Goal: Task Accomplishment & Management: Complete application form

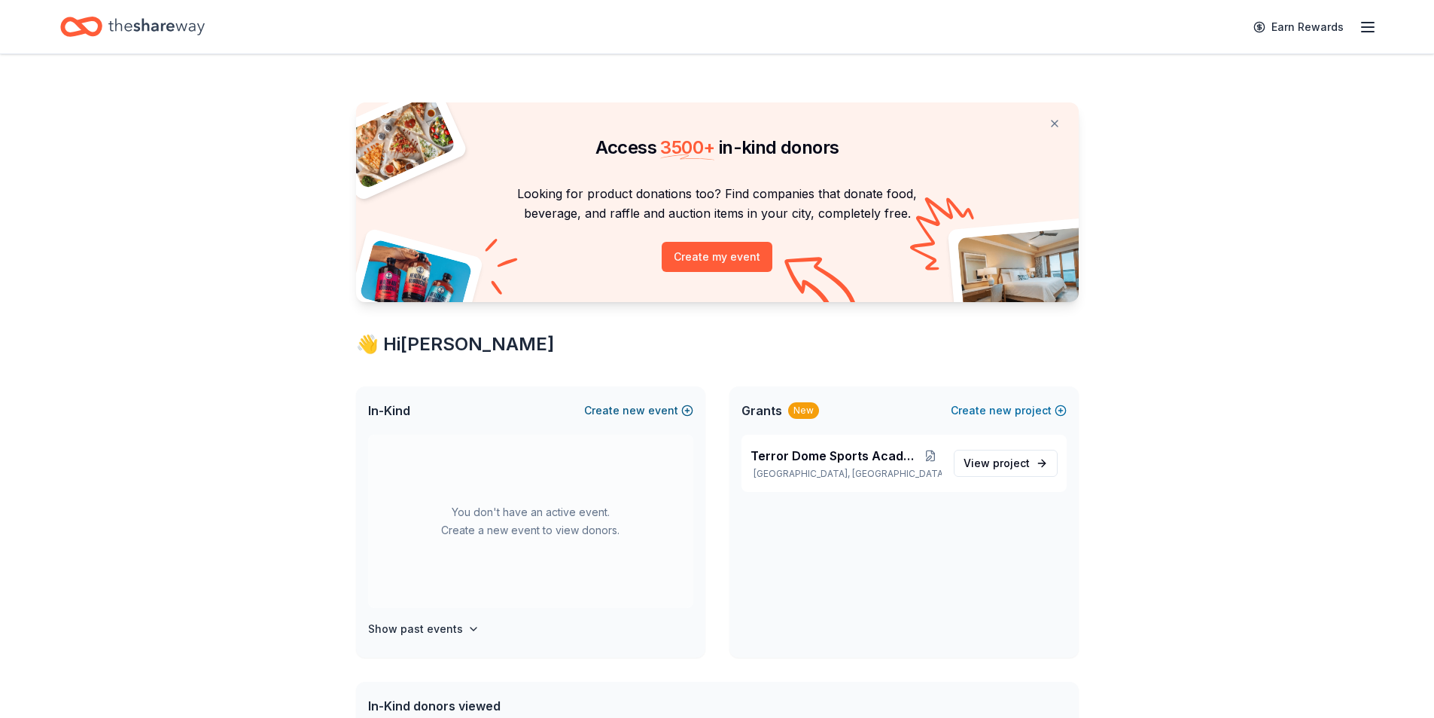
click at [645, 411] on span "new" at bounding box center [634, 410] width 23 height 18
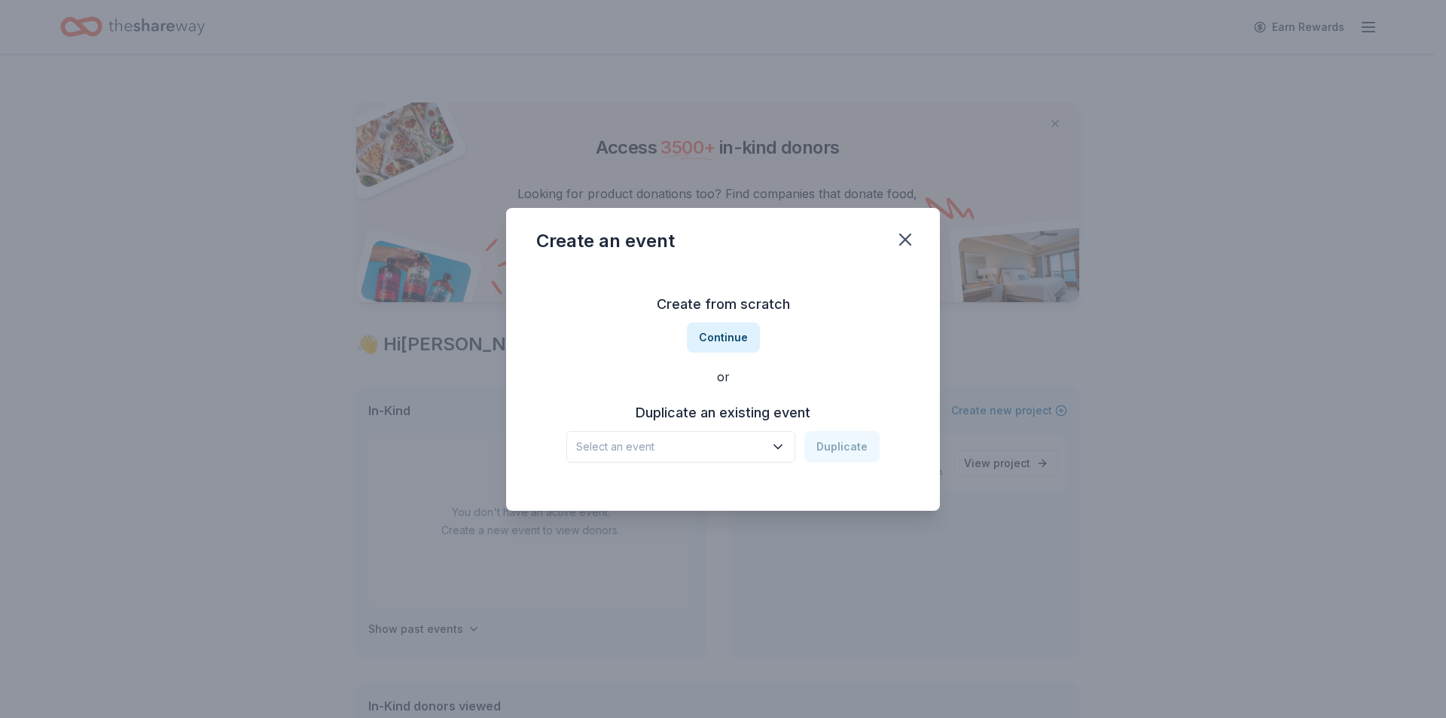
click at [781, 451] on icon "button" at bounding box center [777, 446] width 15 height 15
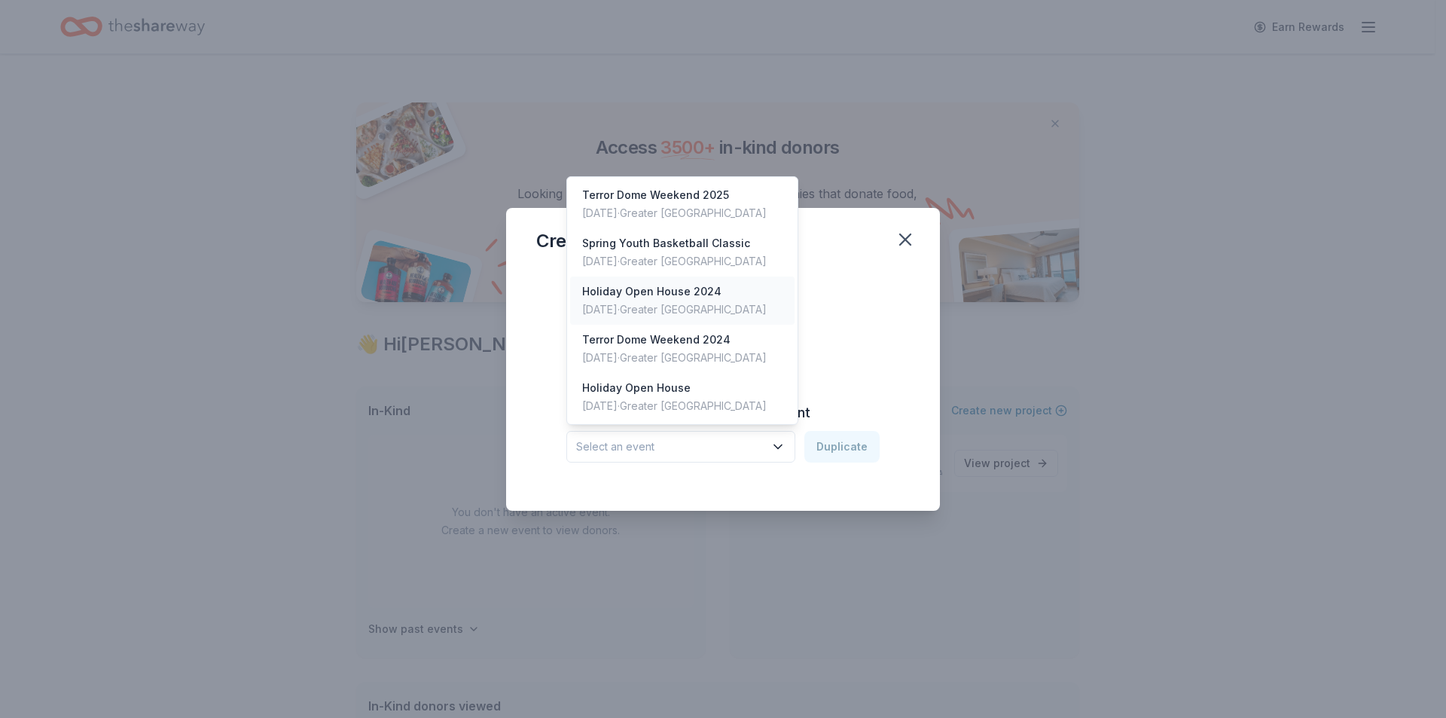
click at [682, 294] on div "Holiday Open House 2024" at bounding box center [674, 291] width 184 height 18
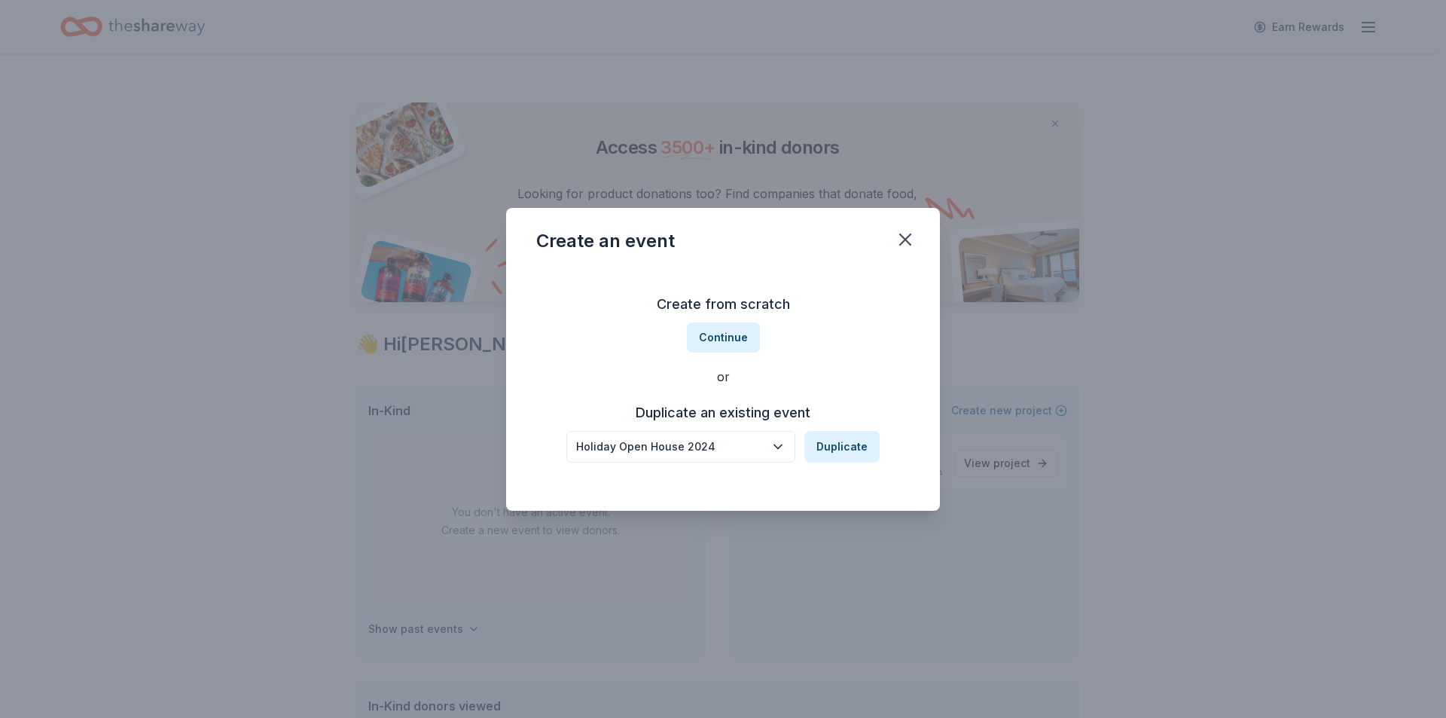
click at [739, 449] on div "Holiday Open House 2024" at bounding box center [670, 446] width 188 height 18
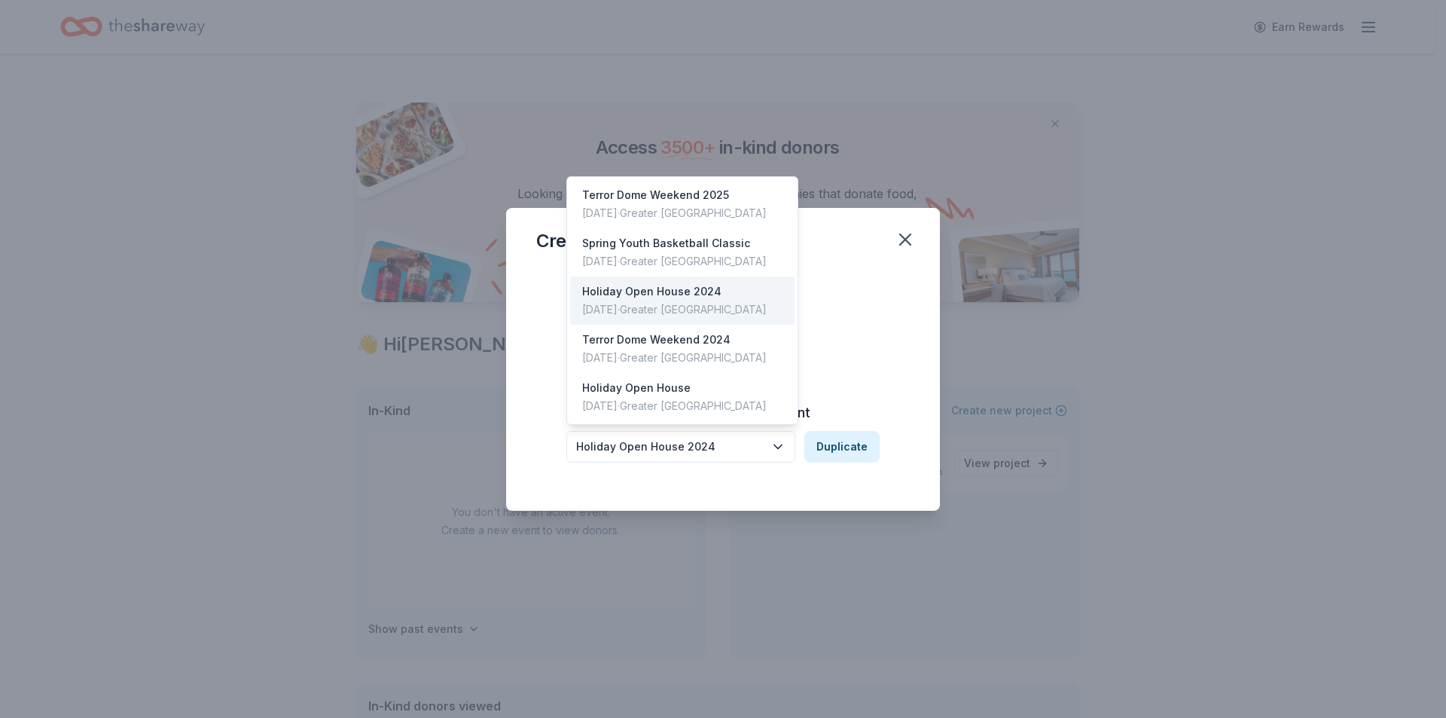
click at [721, 450] on div "Holiday Open House 2024" at bounding box center [670, 446] width 188 height 18
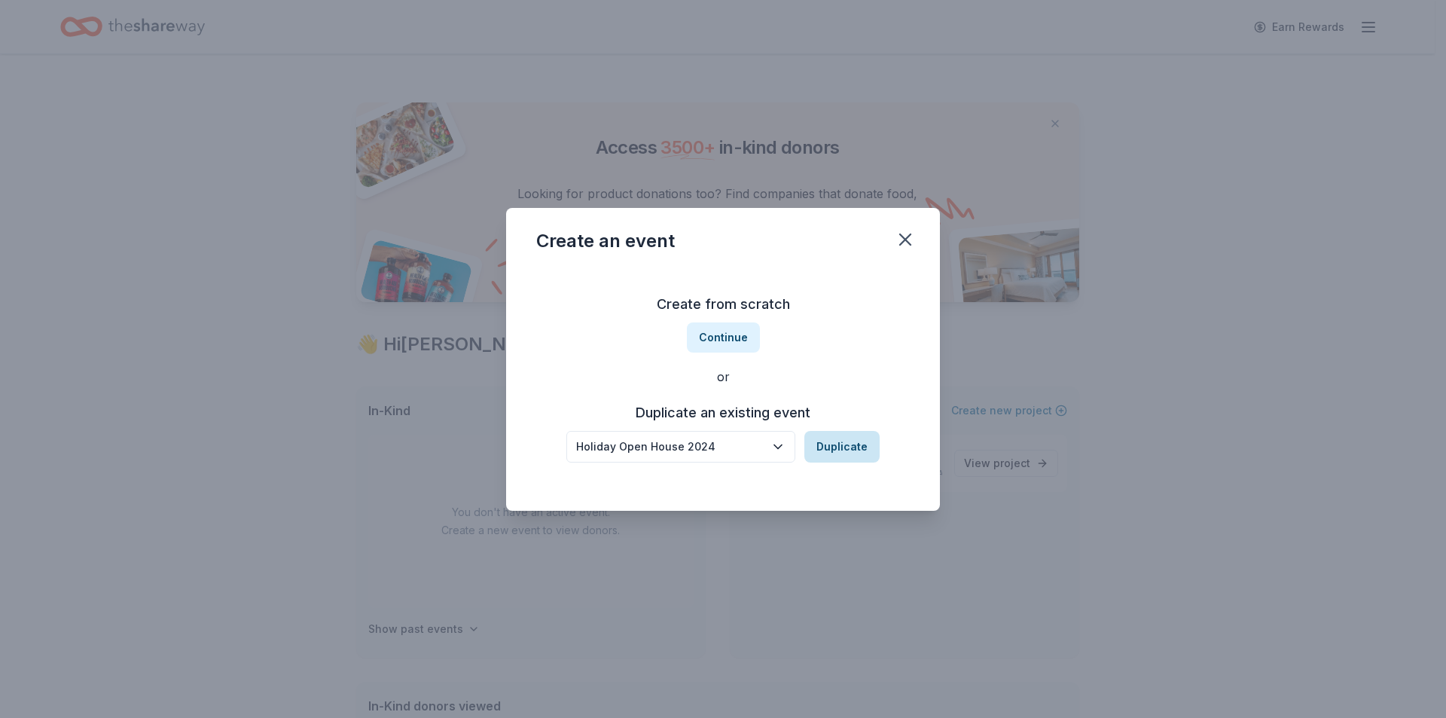
click at [825, 440] on button "Duplicate" at bounding box center [841, 447] width 75 height 32
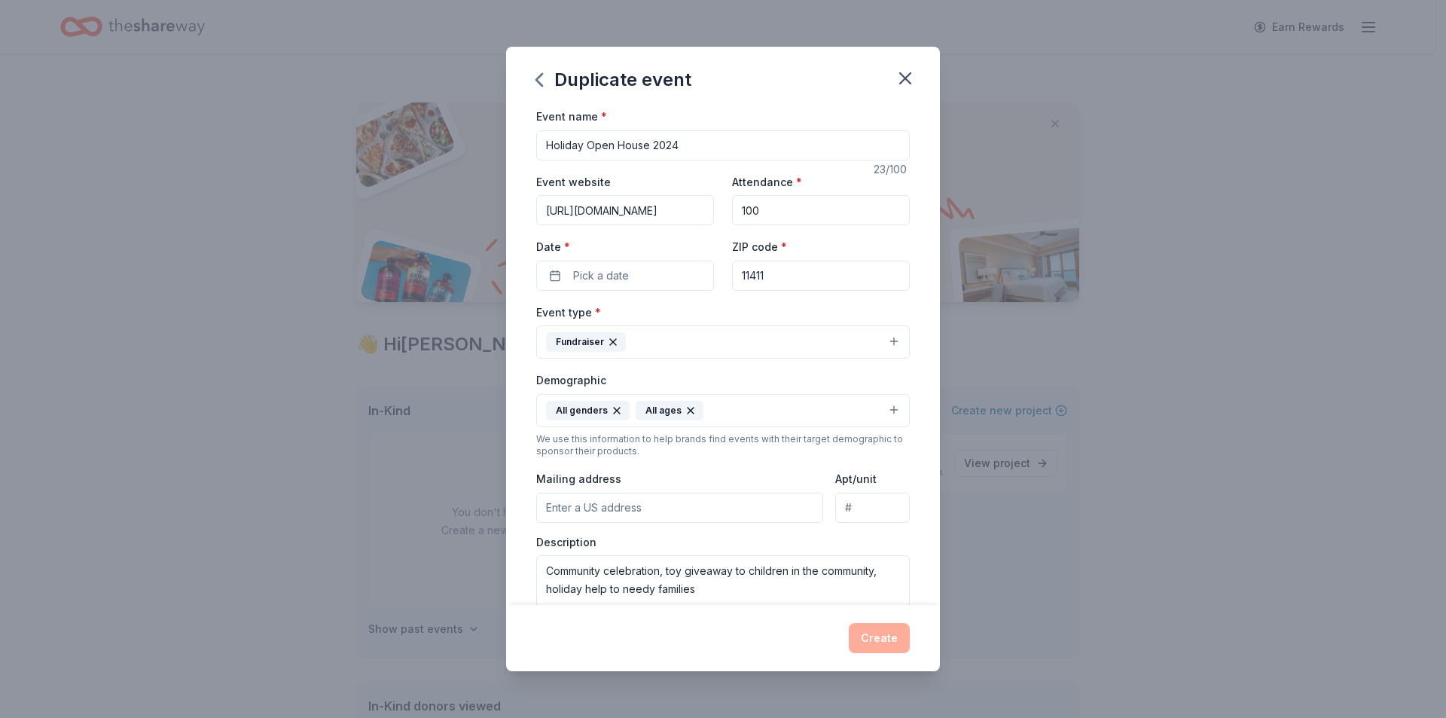
click at [698, 144] on input "Holiday Open House 2024" at bounding box center [722, 145] width 373 height 30
type input "Holiday Open House 2025"
click at [639, 281] on button "Pick a date" at bounding box center [625, 276] width 178 height 30
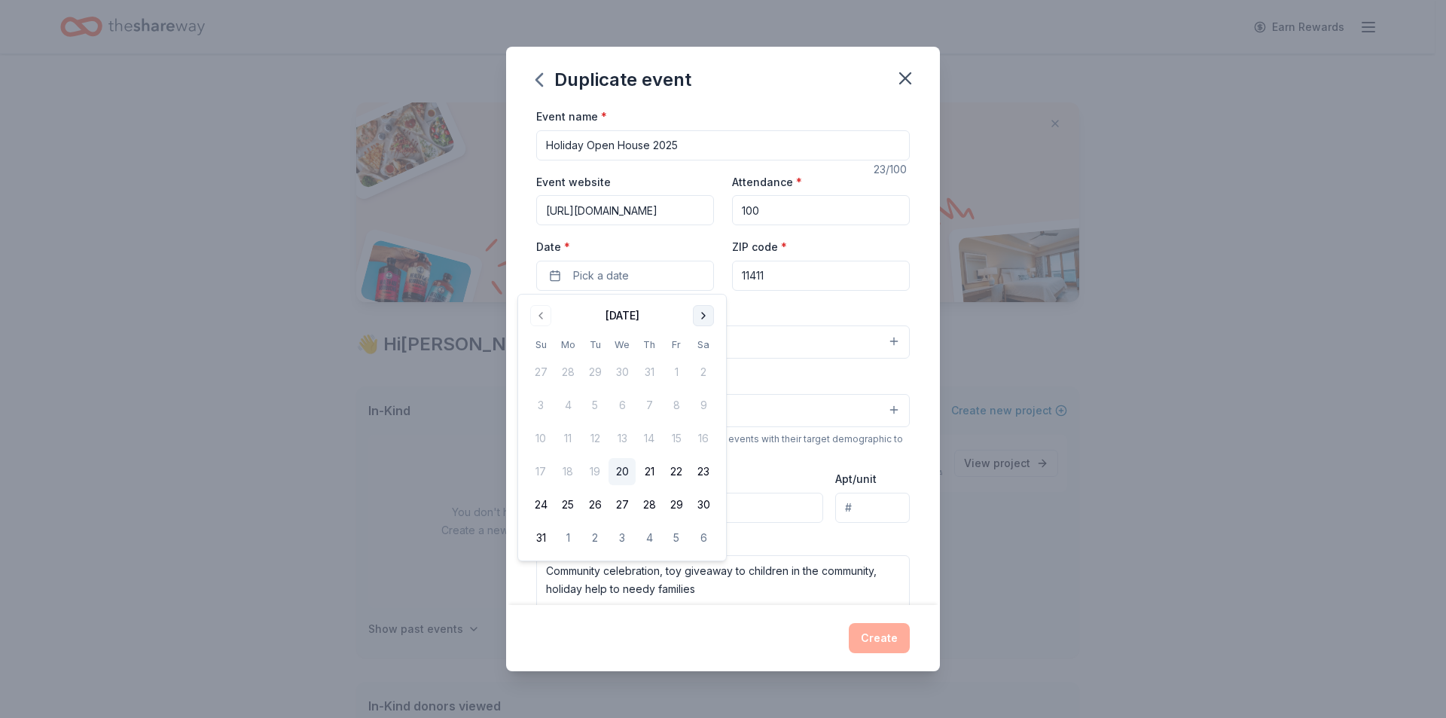
click at [706, 313] on button "Go to next month" at bounding box center [703, 315] width 21 height 21
click at [544, 441] on button "14" at bounding box center [540, 438] width 27 height 27
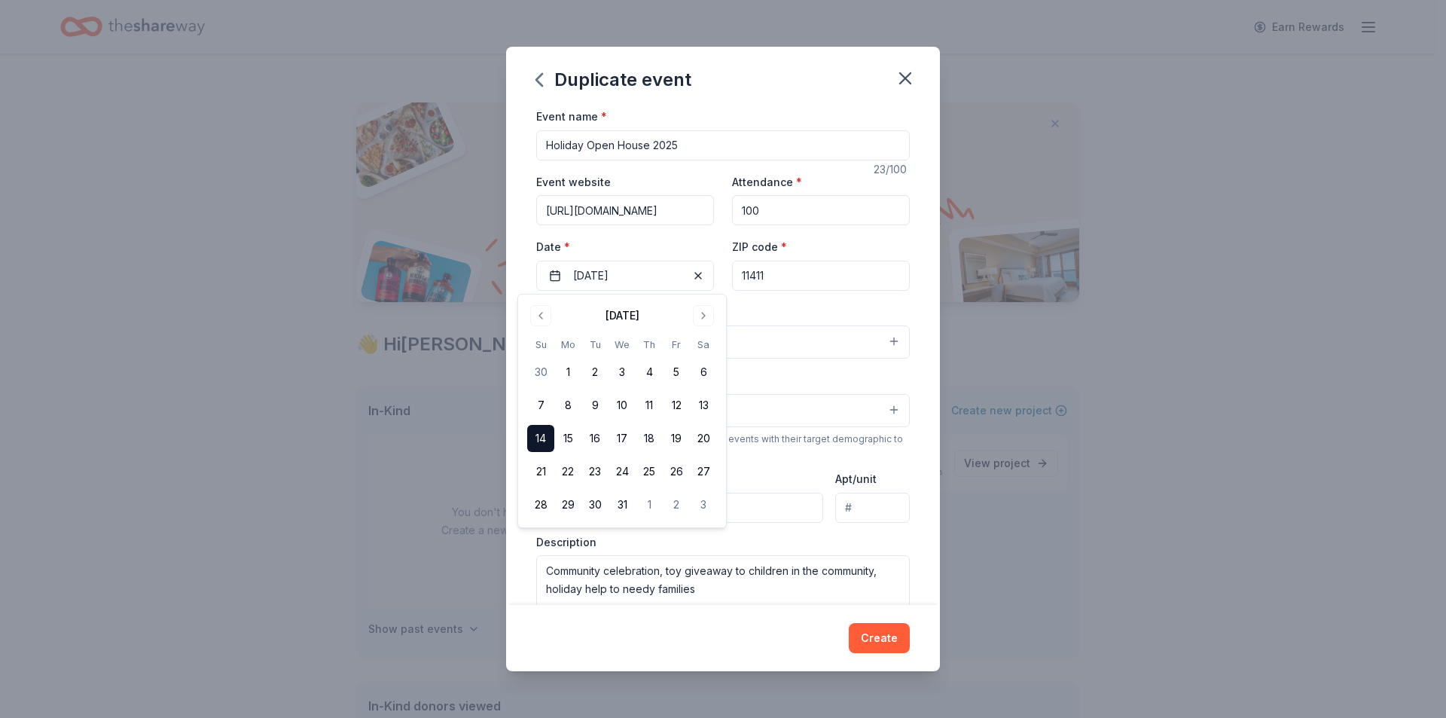
click at [871, 316] on div "Event type * Fundraiser" at bounding box center [722, 331] width 373 height 56
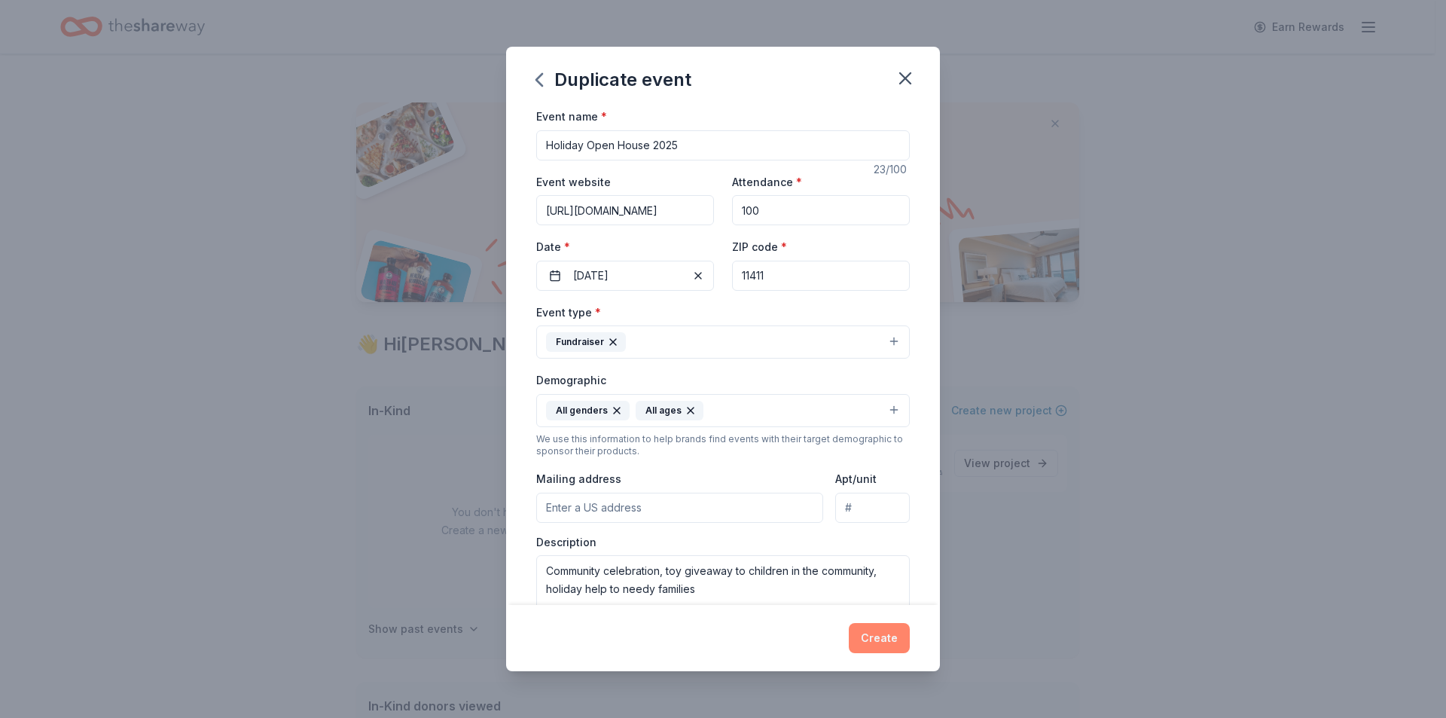
click at [867, 642] on button "Create" at bounding box center [879, 638] width 61 height 30
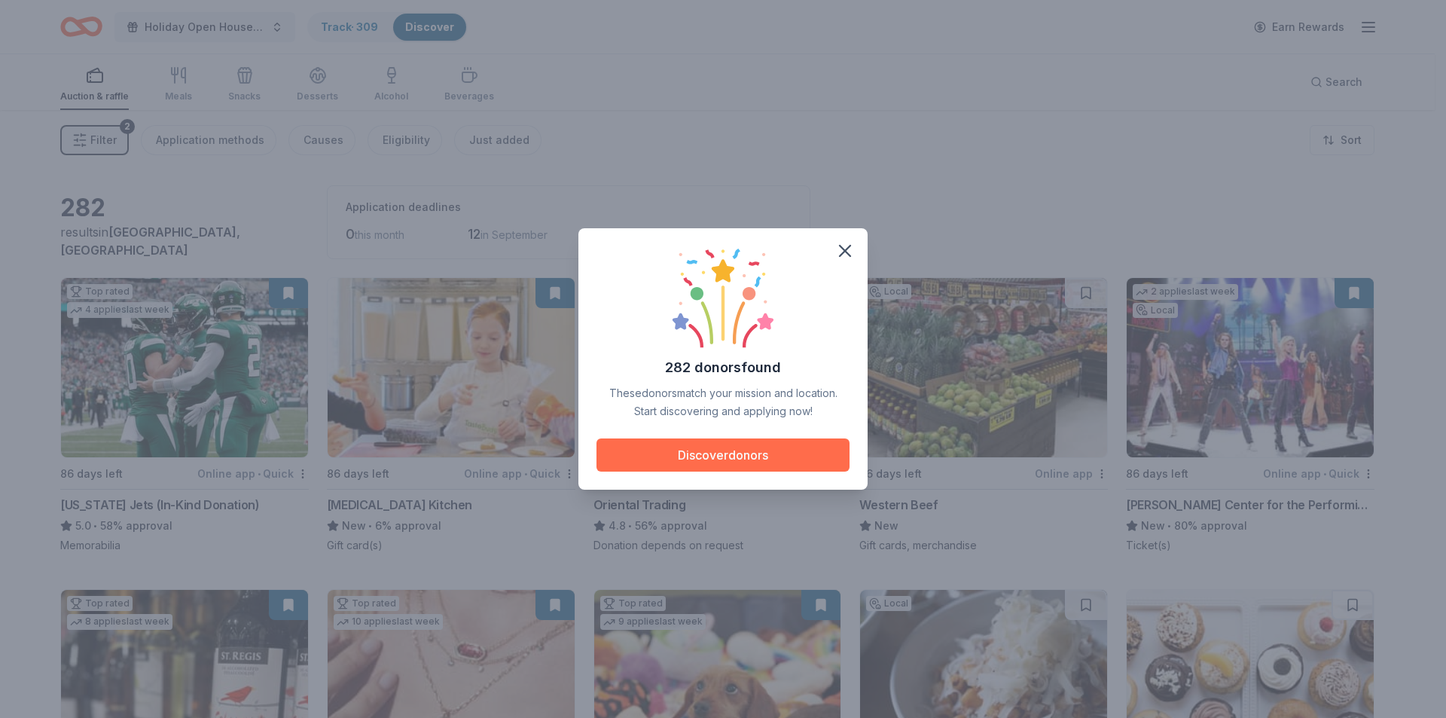
click at [712, 459] on button "Discover donors" at bounding box center [722, 454] width 253 height 33
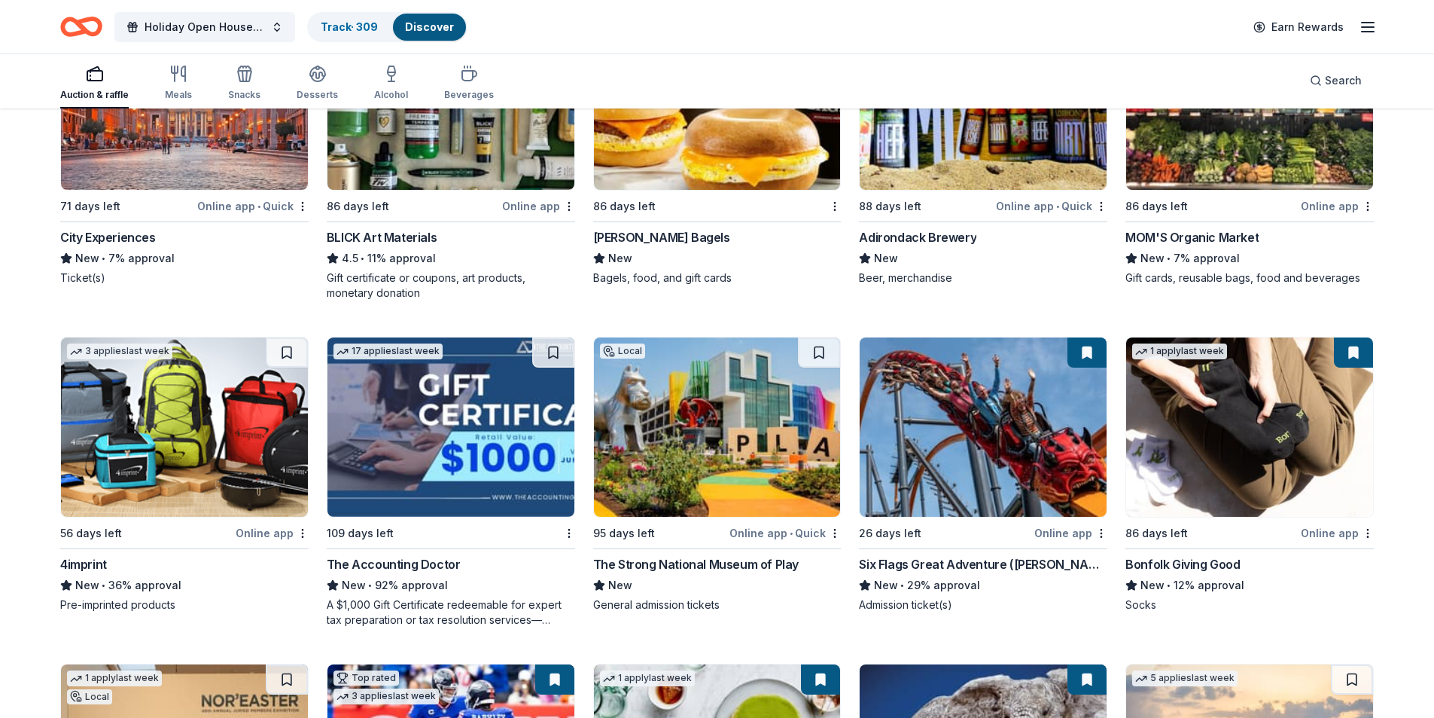
scroll to position [3141, 0]
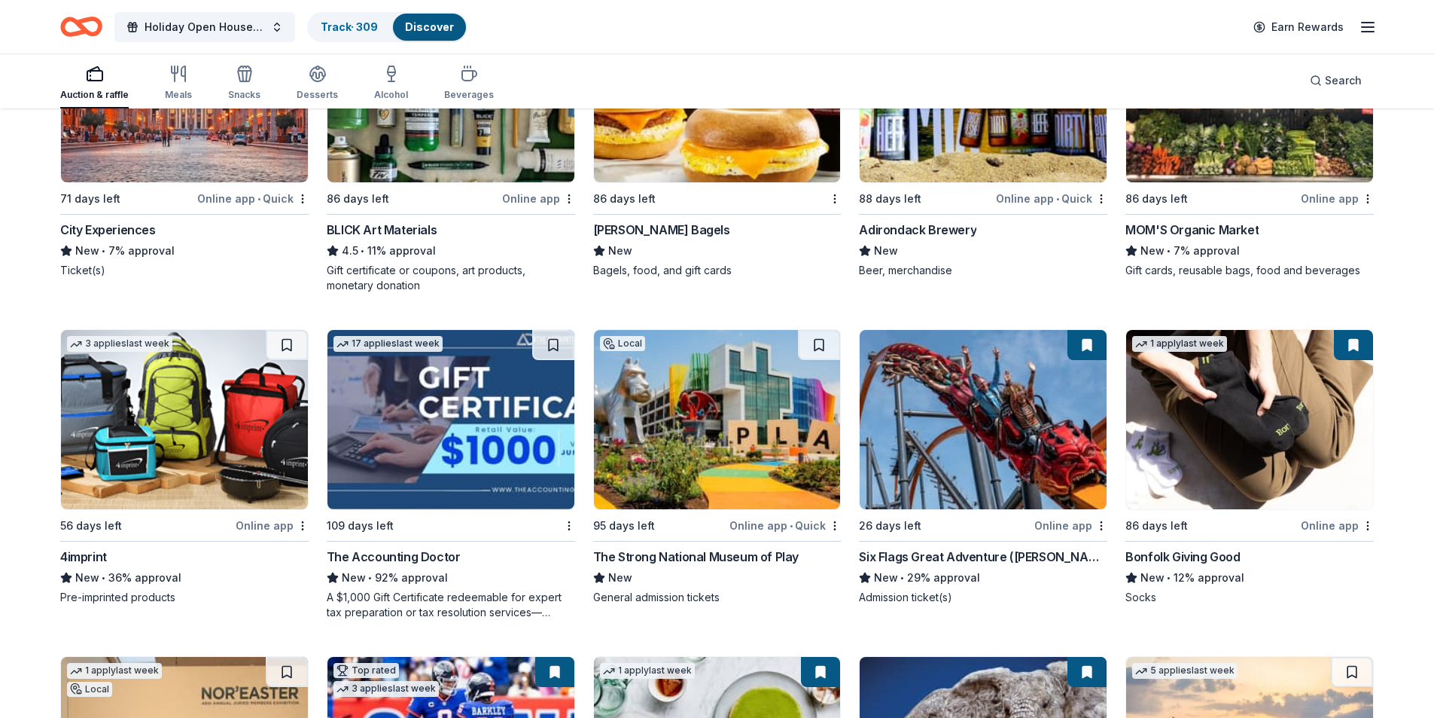
click at [675, 556] on div "The Strong National Museum of Play" at bounding box center [696, 556] width 206 height 18
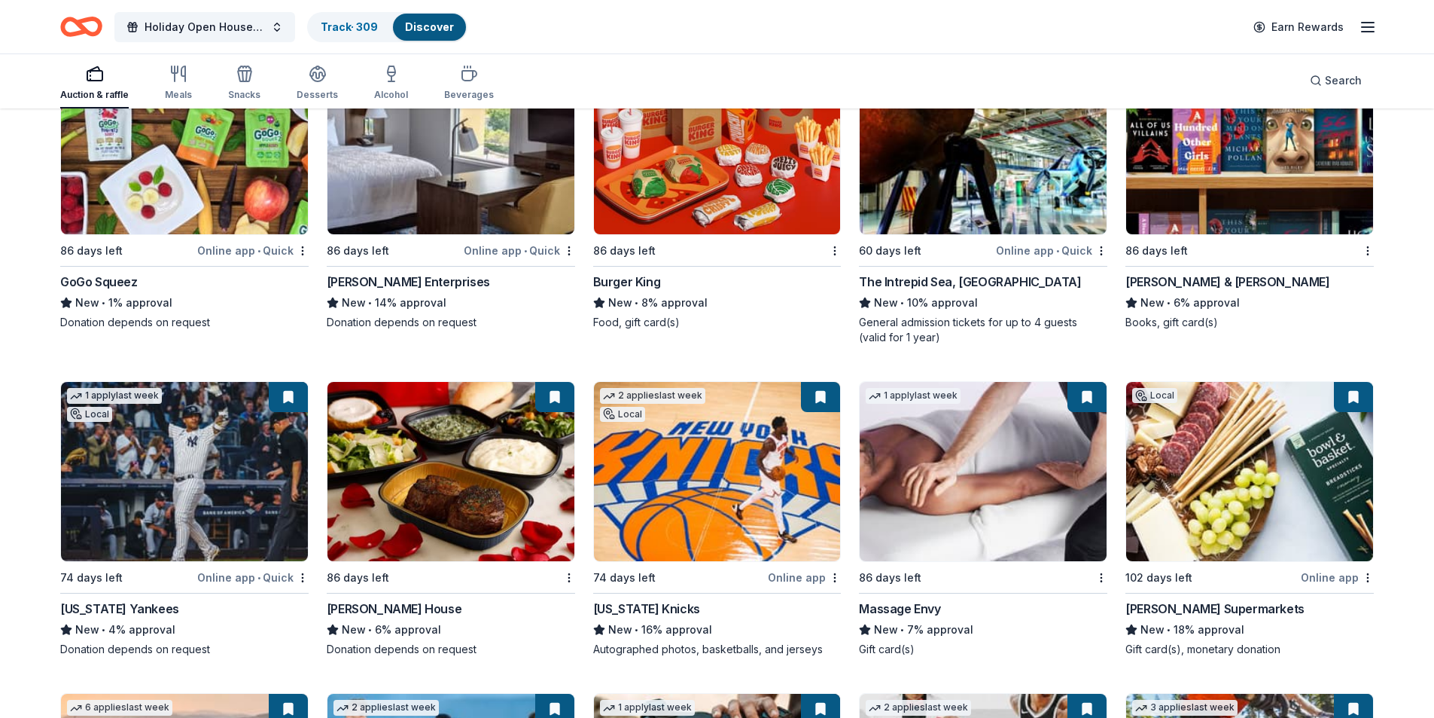
scroll to position [12122, 0]
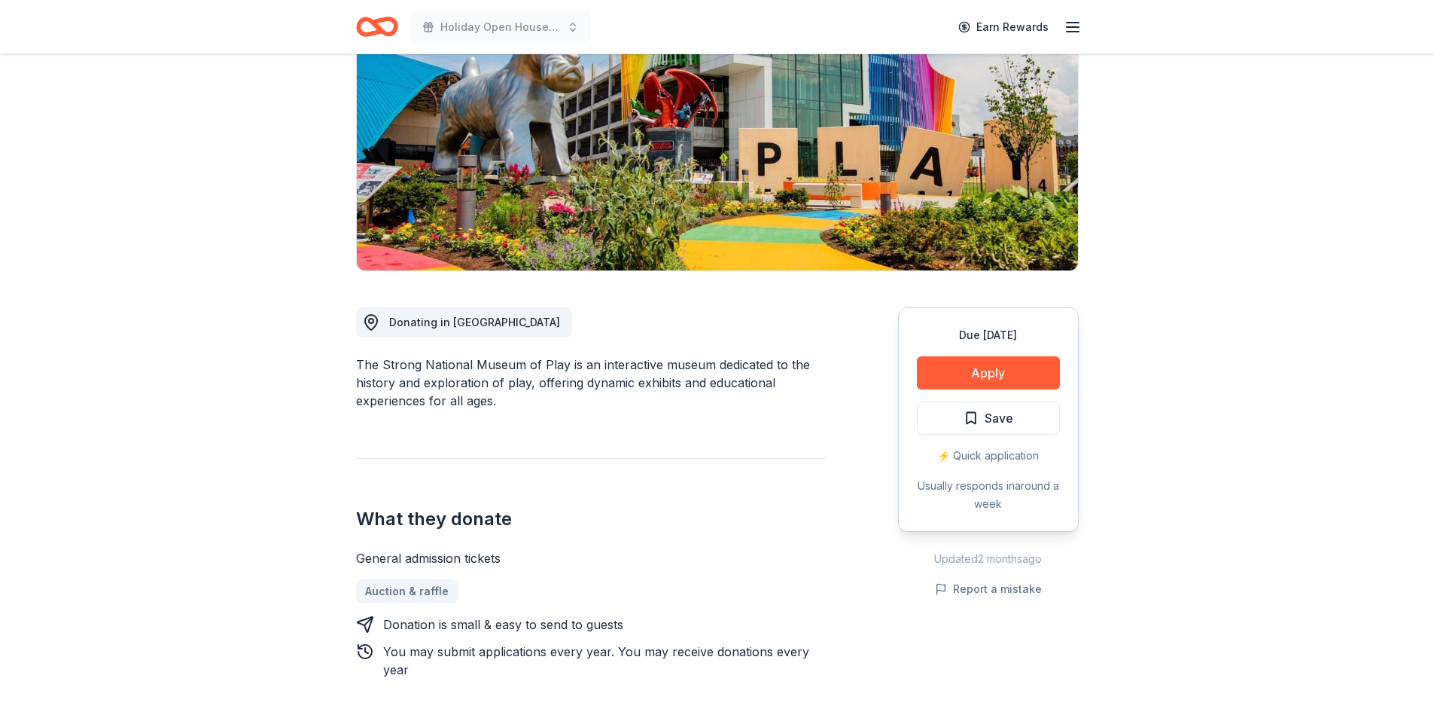
scroll to position [151, 0]
